Goal: Task Accomplishment & Management: Complete application form

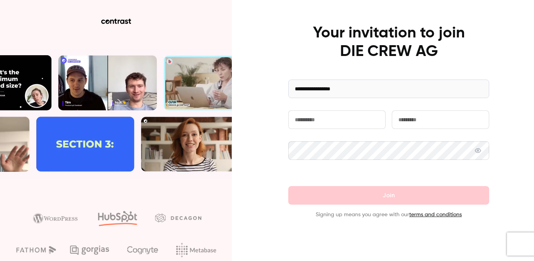
click at [319, 121] on input "text" at bounding box center [336, 119] width 97 height 19
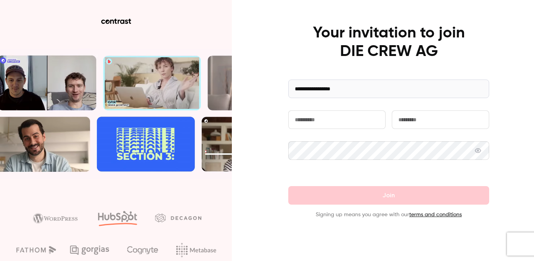
type input "****"
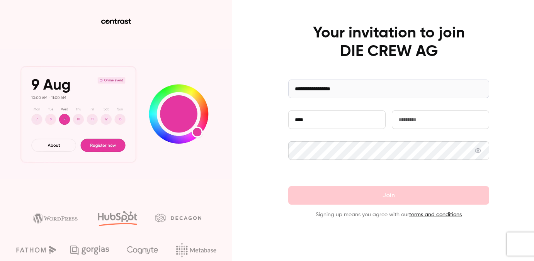
click at [398, 120] on input "text" at bounding box center [439, 119] width 97 height 19
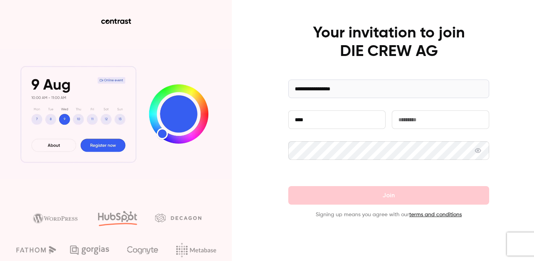
type input "*****"
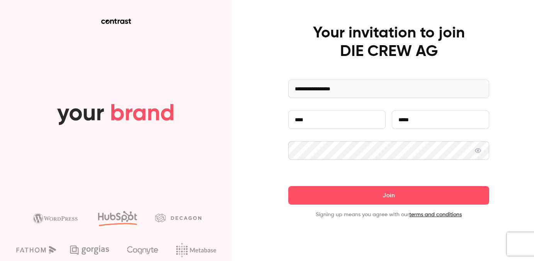
click at [288, 186] on button "Join" at bounding box center [388, 195] width 201 height 19
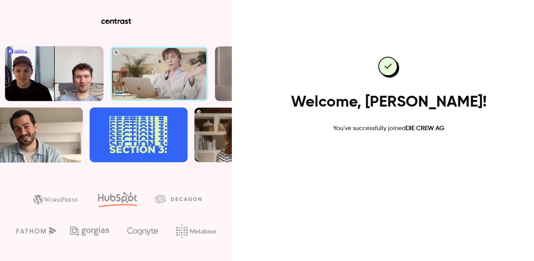
click at [388, 157] on link "Go to dashboard" at bounding box center [389, 158] width 66 height 19
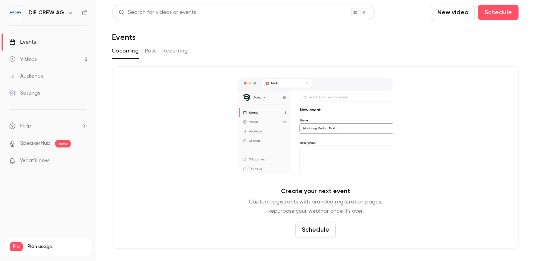
click at [46, 74] on link "Audience" at bounding box center [48, 76] width 97 height 17
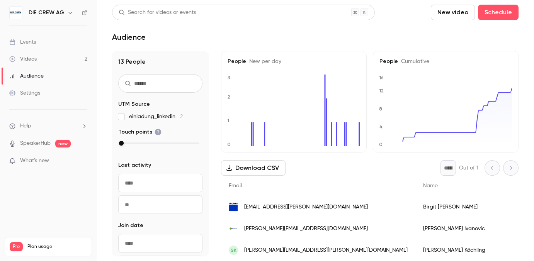
click at [33, 41] on div "Events" at bounding box center [22, 42] width 27 height 8
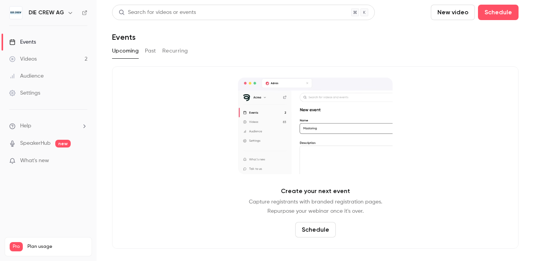
click at [40, 11] on h6 "DIE CREW AG" at bounding box center [47, 13] width 36 height 8
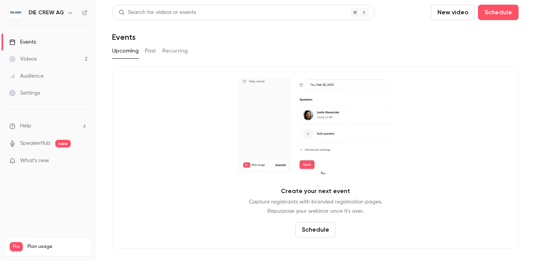
click at [46, 97] on link "Settings" at bounding box center [48, 93] width 97 height 17
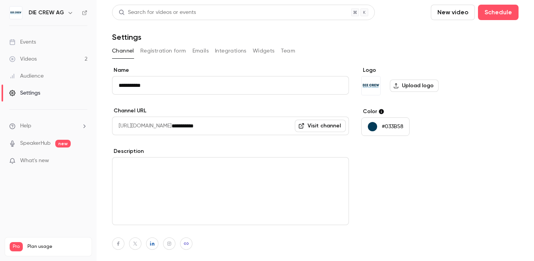
click at [225, 52] on button "Integrations" at bounding box center [231, 51] width 32 height 12
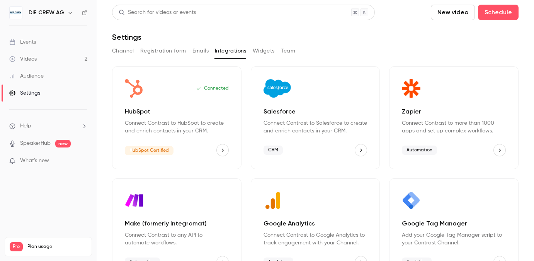
click at [225, 154] on button "HubSpot" at bounding box center [222, 150] width 12 height 12
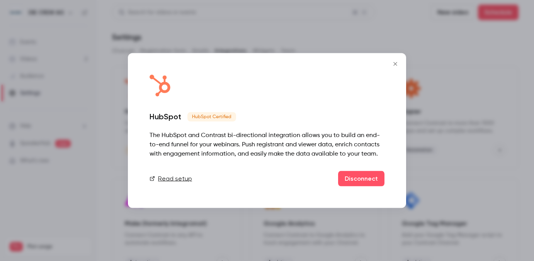
click at [396, 60] on button "Close" at bounding box center [394, 63] width 15 height 15
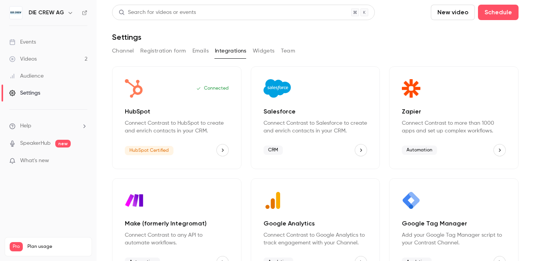
click at [137, 90] on img "HubSpot" at bounding box center [134, 88] width 19 height 19
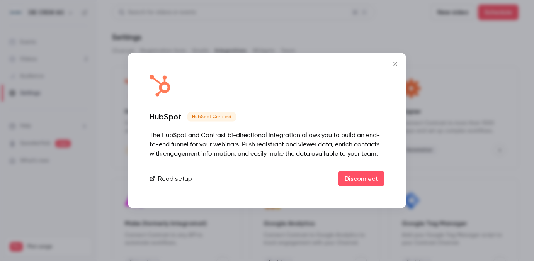
click at [390, 61] on icon "Close" at bounding box center [394, 64] width 9 height 6
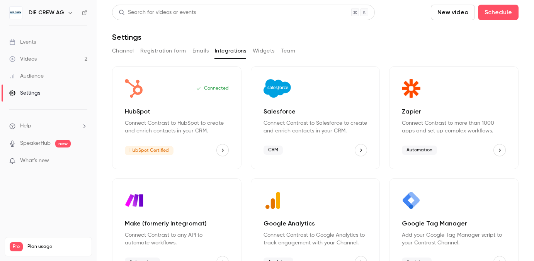
click at [137, 127] on p "Connect Contrast to HubSpot to create and enrich contacts in your CRM." at bounding box center [177, 126] width 104 height 15
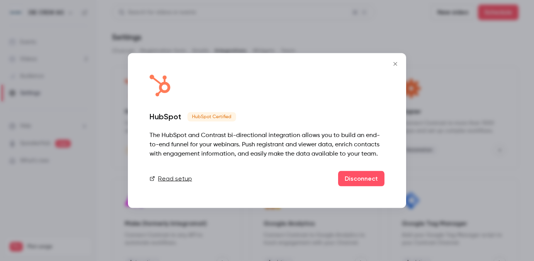
click at [175, 180] on link "Read setup" at bounding box center [170, 178] width 42 height 9
click at [398, 59] on button "Close" at bounding box center [394, 63] width 15 height 15
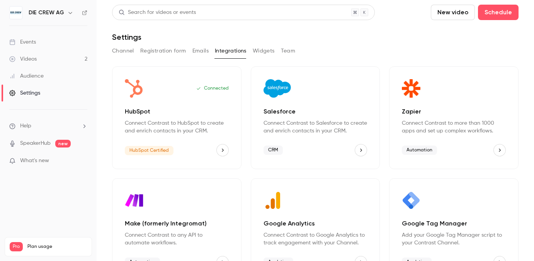
click at [42, 13] on h6 "DIE CREW AG" at bounding box center [47, 13] width 36 height 8
click at [71, 12] on icon "button" at bounding box center [70, 13] width 6 height 6
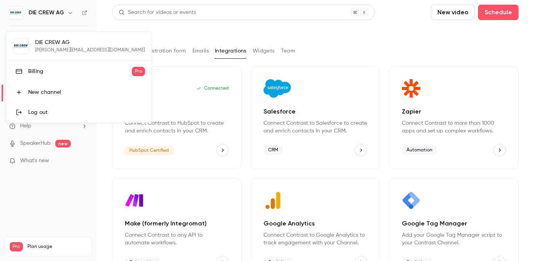
click at [56, 45] on div "DIE CREW AG l.rauch@diecrew.de Billing Pro New channel Log out" at bounding box center [79, 77] width 144 height 91
click at [17, 17] on div at bounding box center [267, 130] width 534 height 261
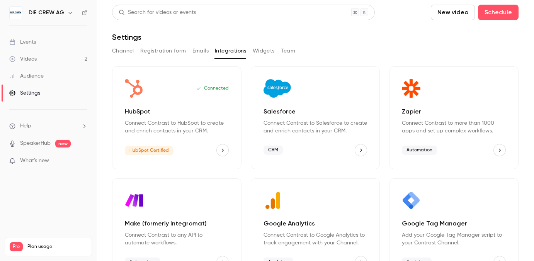
click at [17, 17] on img at bounding box center [16, 13] width 12 height 12
click at [48, 161] on span "What's new" at bounding box center [34, 161] width 29 height 8
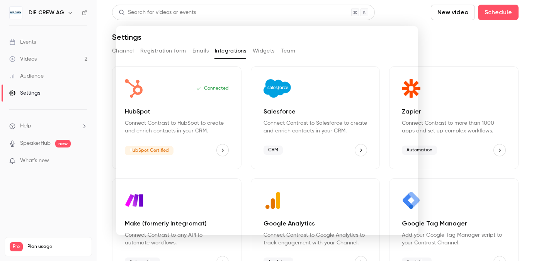
click at [441, 41] on div at bounding box center [267, 130] width 534 height 261
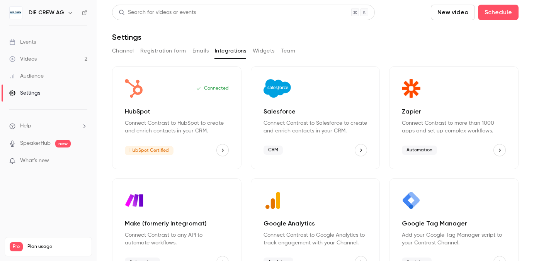
click at [7, 13] on nav "DIE CREW AG Events Videos 2 Audience Settings Help SpeakerHub new What's new Pr…" at bounding box center [48, 130] width 97 height 261
click at [15, 15] on img at bounding box center [16, 13] width 12 height 12
click at [41, 13] on h6 "DIE CREW AG" at bounding box center [47, 13] width 36 height 8
click at [66, 13] on button "button" at bounding box center [70, 12] width 9 height 9
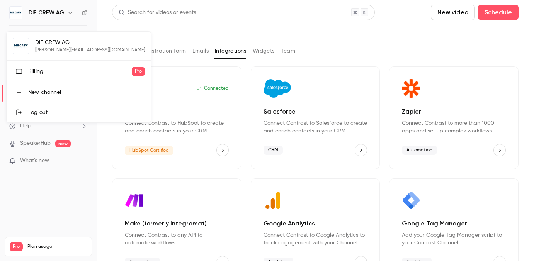
click at [56, 41] on div "DIE CREW AG l.rauch@diecrew.de Billing Pro New channel Log out" at bounding box center [79, 77] width 144 height 91
click at [15, 49] on div "DIE CREW AG l.rauch@diecrew.de Billing Pro New channel Log out" at bounding box center [79, 77] width 144 height 91
click at [46, 24] on div at bounding box center [267, 130] width 534 height 261
